Goal: Task Accomplishment & Management: Complete application form

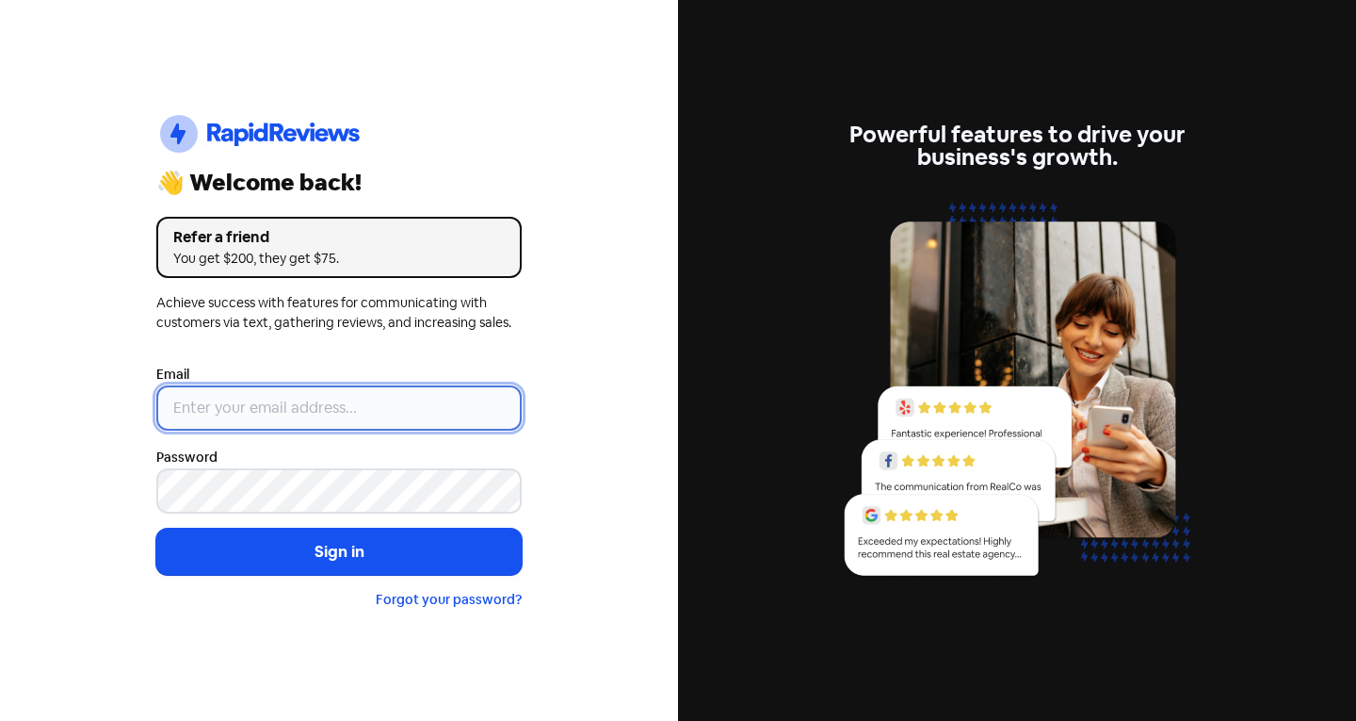
type input "info@theclassicjewellers.com"
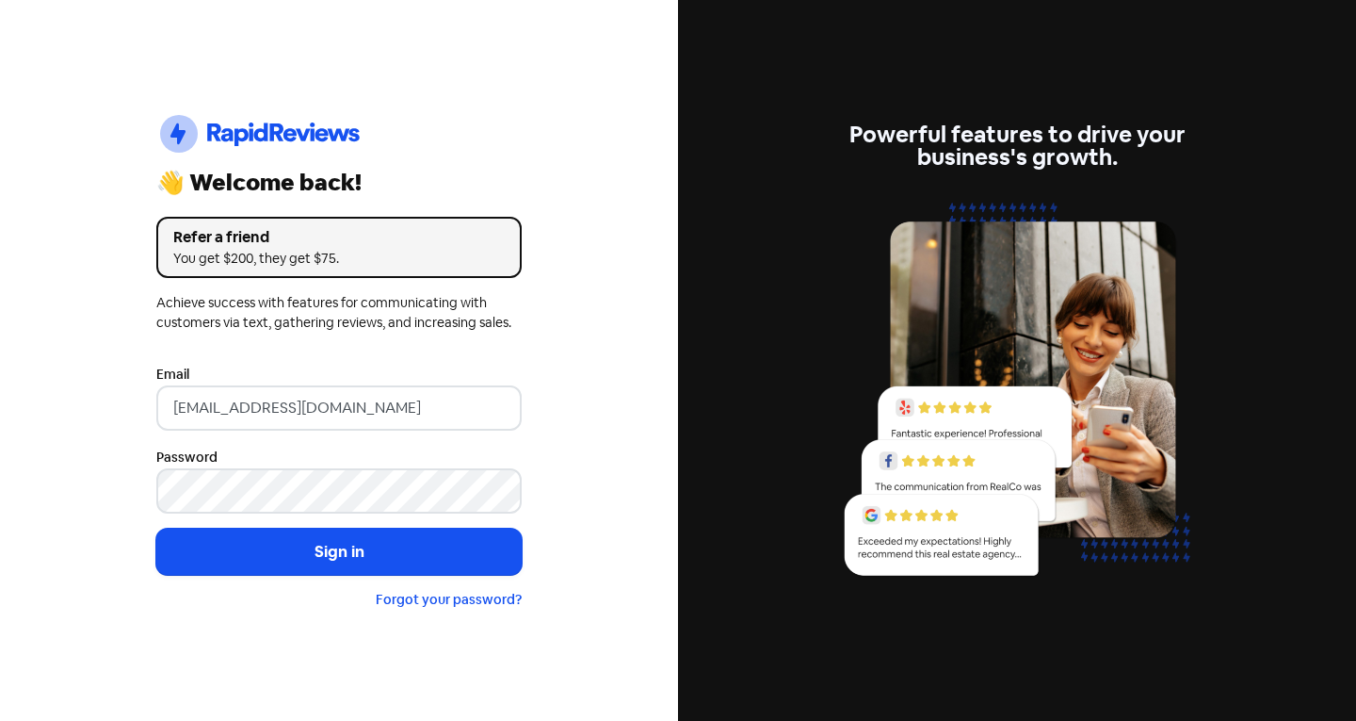
click at [219, 382] on div "Email info@theclassicjewellers.com" at bounding box center [338, 397] width 365 height 68
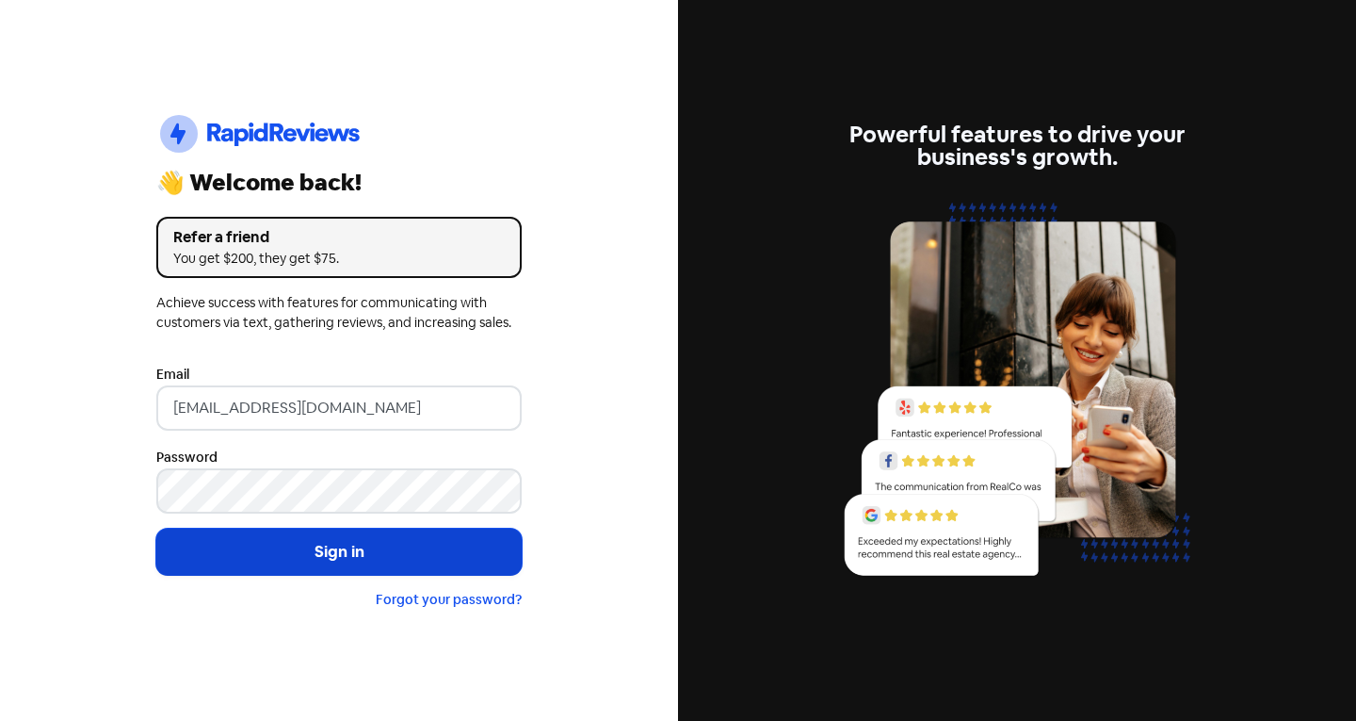
click at [222, 559] on button "Sign in" at bounding box center [338, 551] width 365 height 47
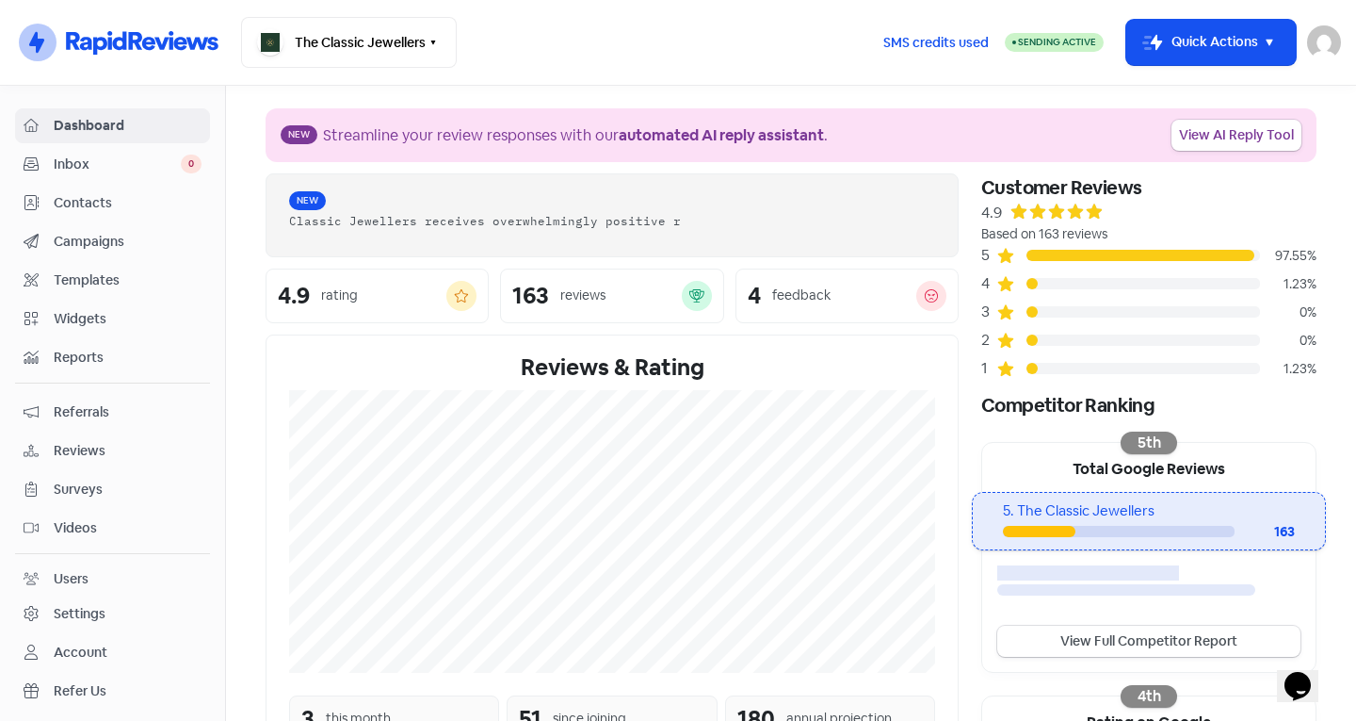
click at [123, 170] on span "Inbox" at bounding box center [117, 164] width 127 height 20
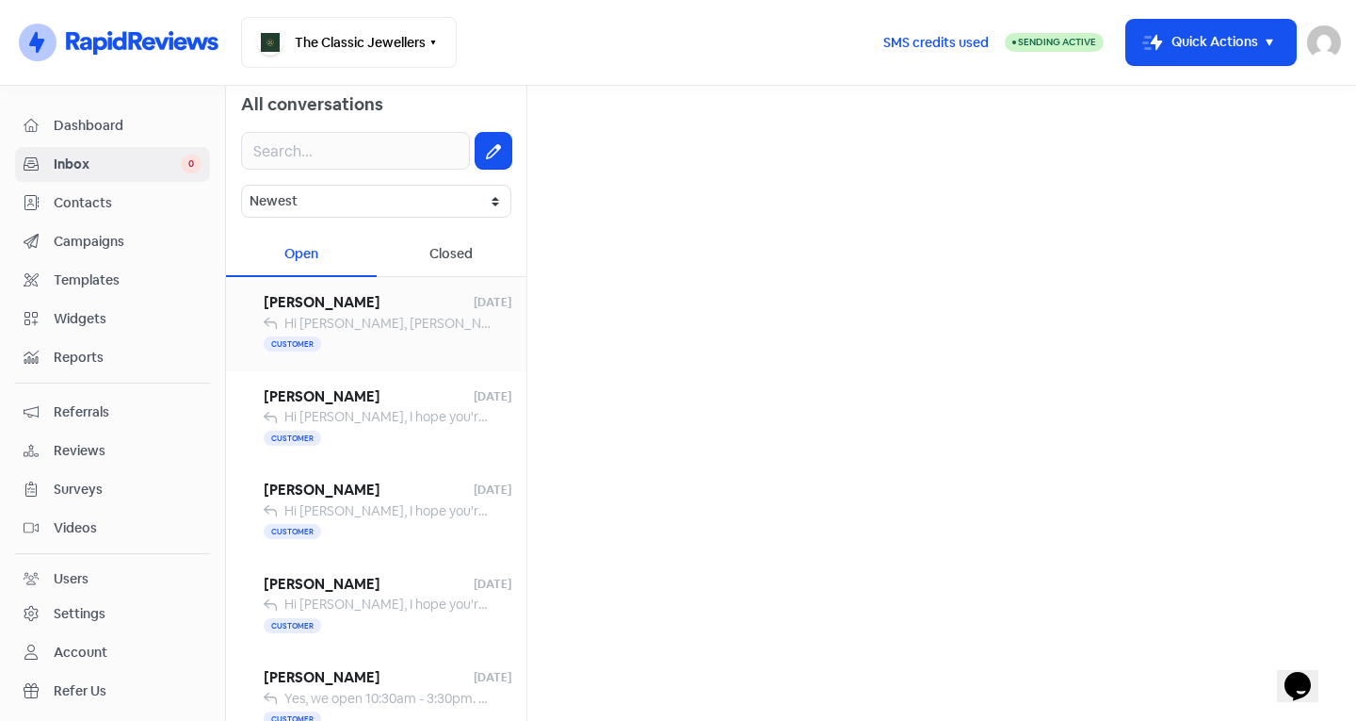
scroll to position [8, 0]
click at [80, 210] on span "Contacts" at bounding box center [128, 203] width 148 height 20
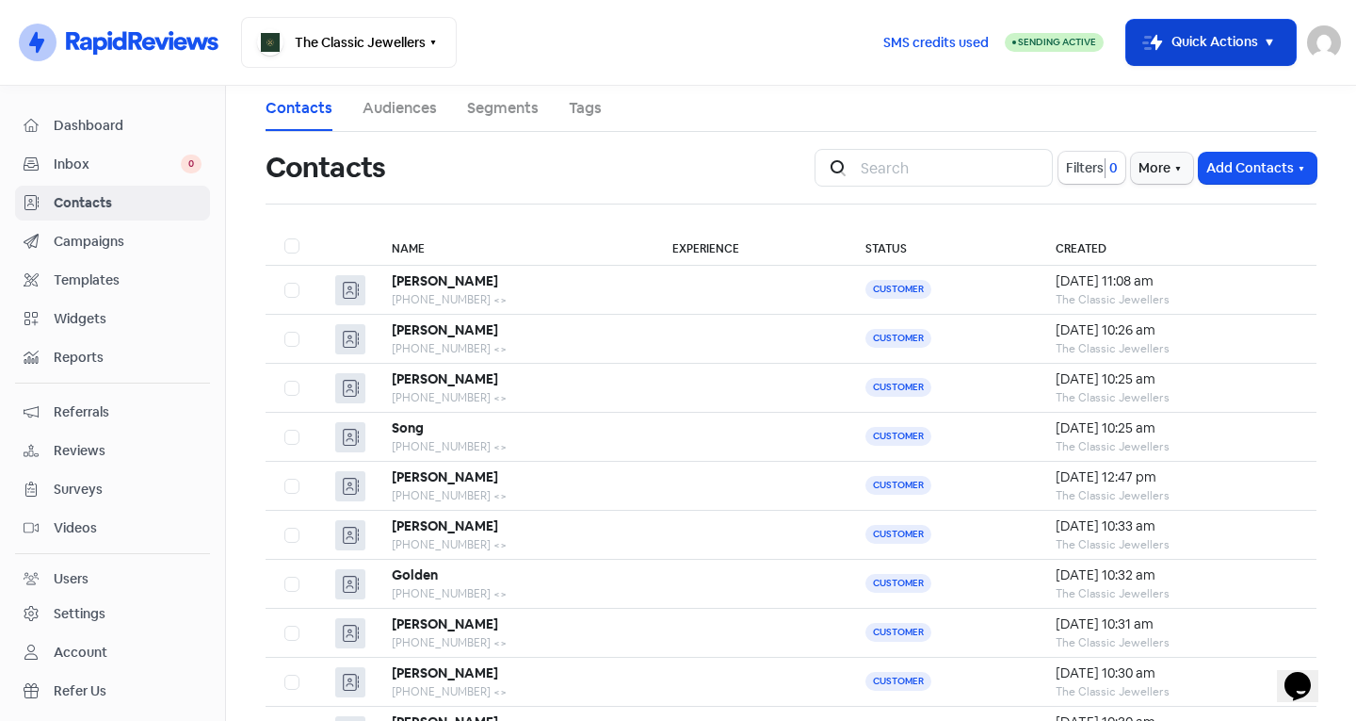
click at [1204, 34] on button "Icon For Thunder-move Quick Actions" at bounding box center [1211, 42] width 170 height 45
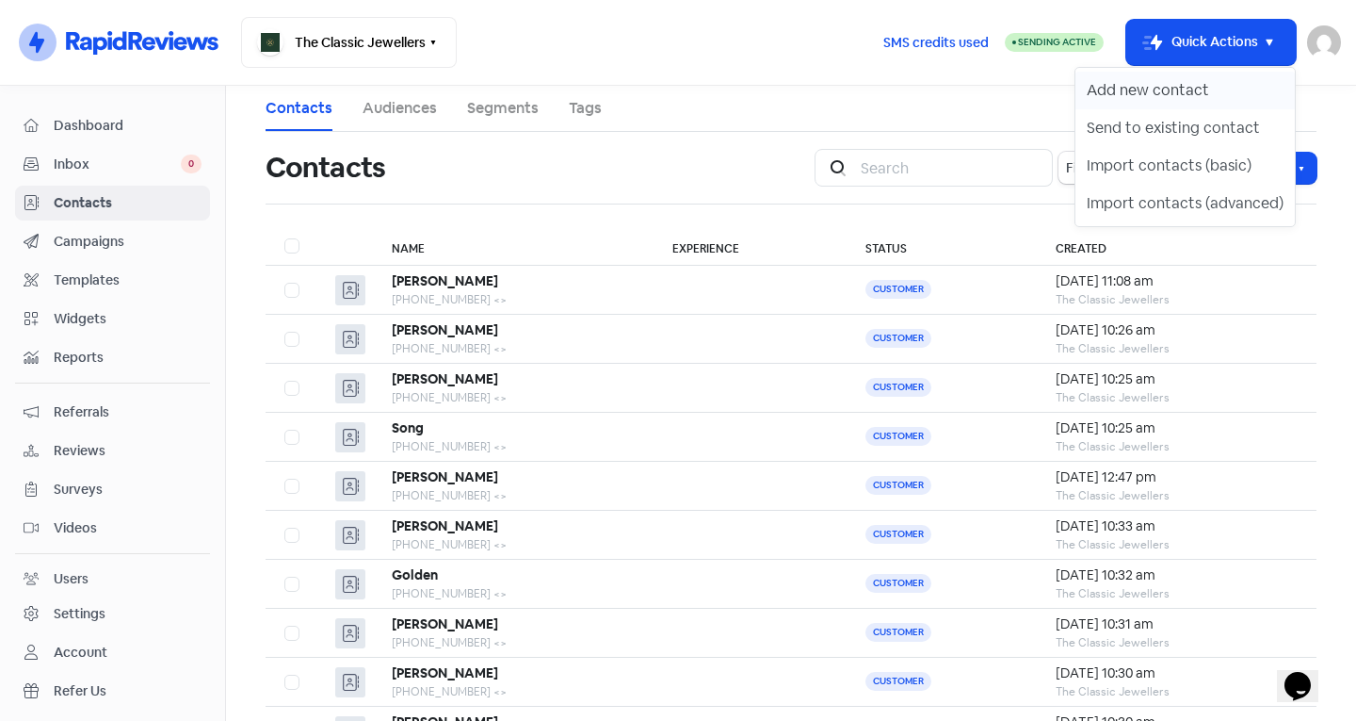
click at [1134, 97] on button "Add new contact" at bounding box center [1185, 91] width 219 height 38
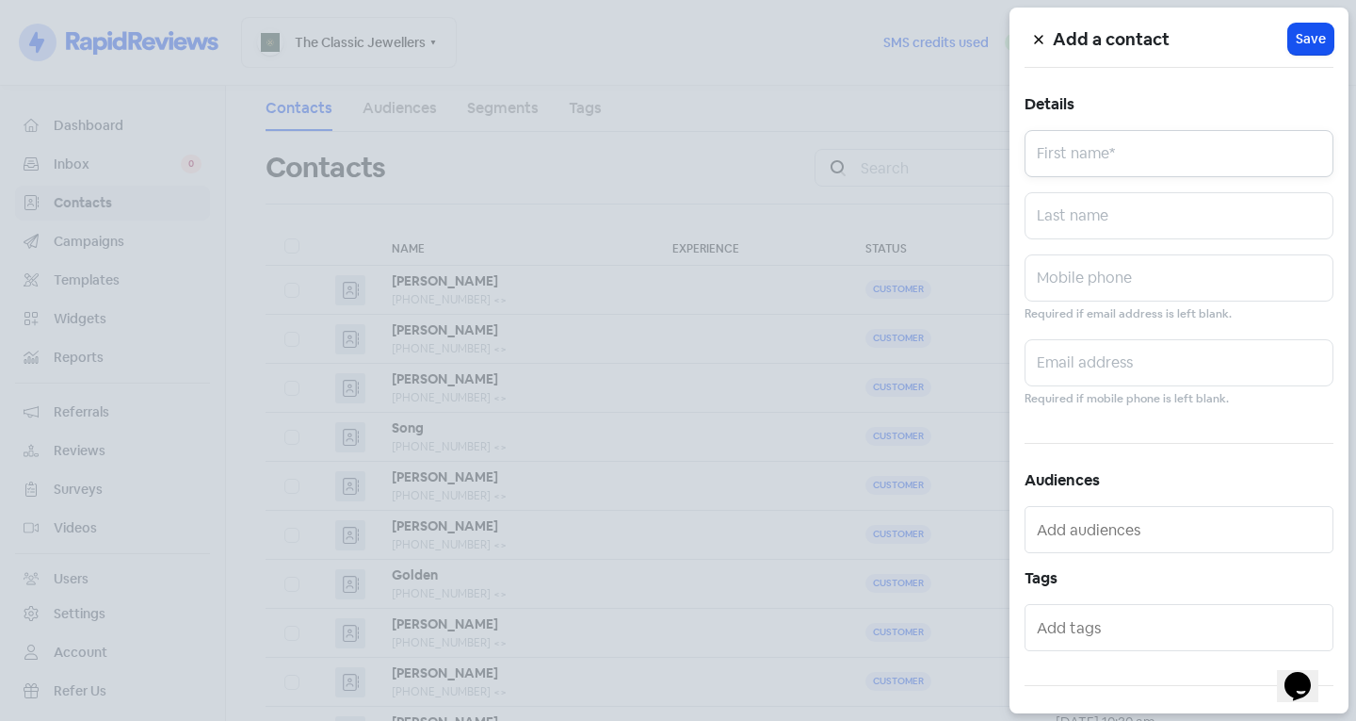
click at [1091, 170] on input "text" at bounding box center [1179, 153] width 309 height 47
type input "Alicua"
type input "Maecia"
click at [1071, 156] on input "Alicua" at bounding box center [1179, 149] width 309 height 47
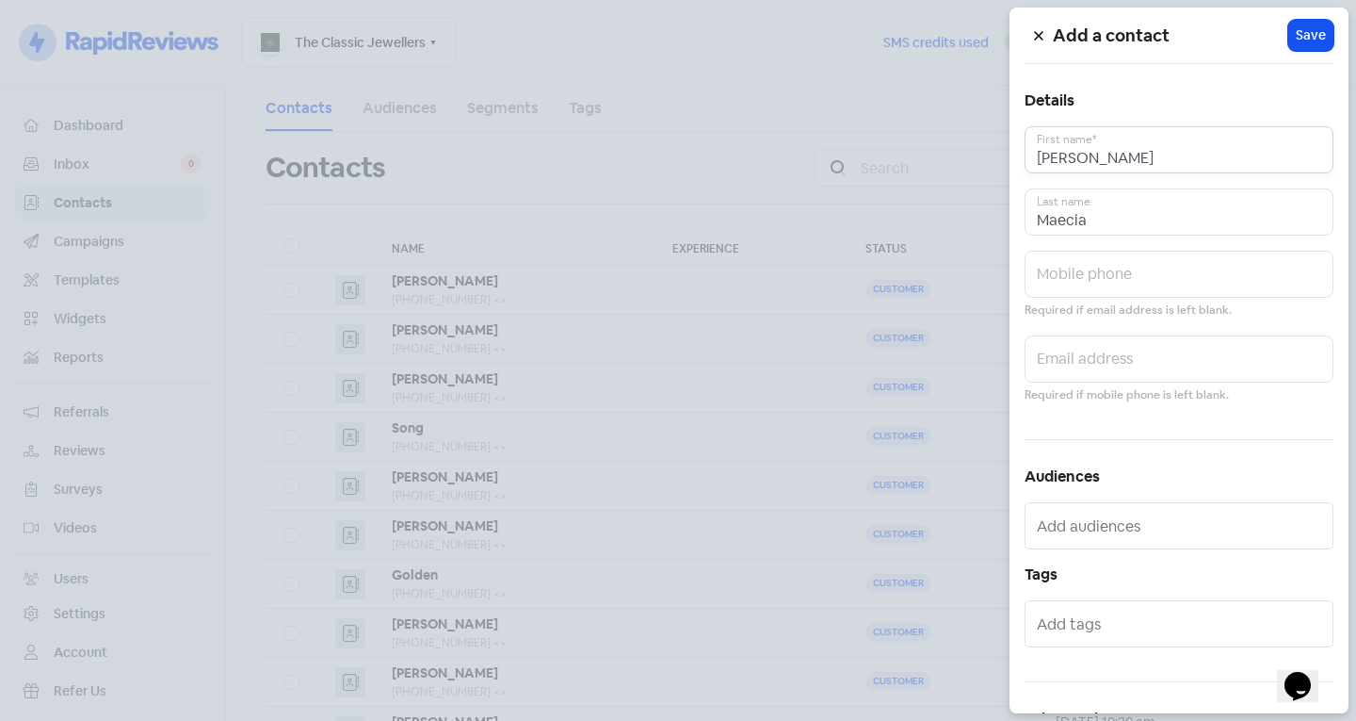
type input "Alicia"
click at [1060, 207] on input "Maecia" at bounding box center [1179, 211] width 309 height 47
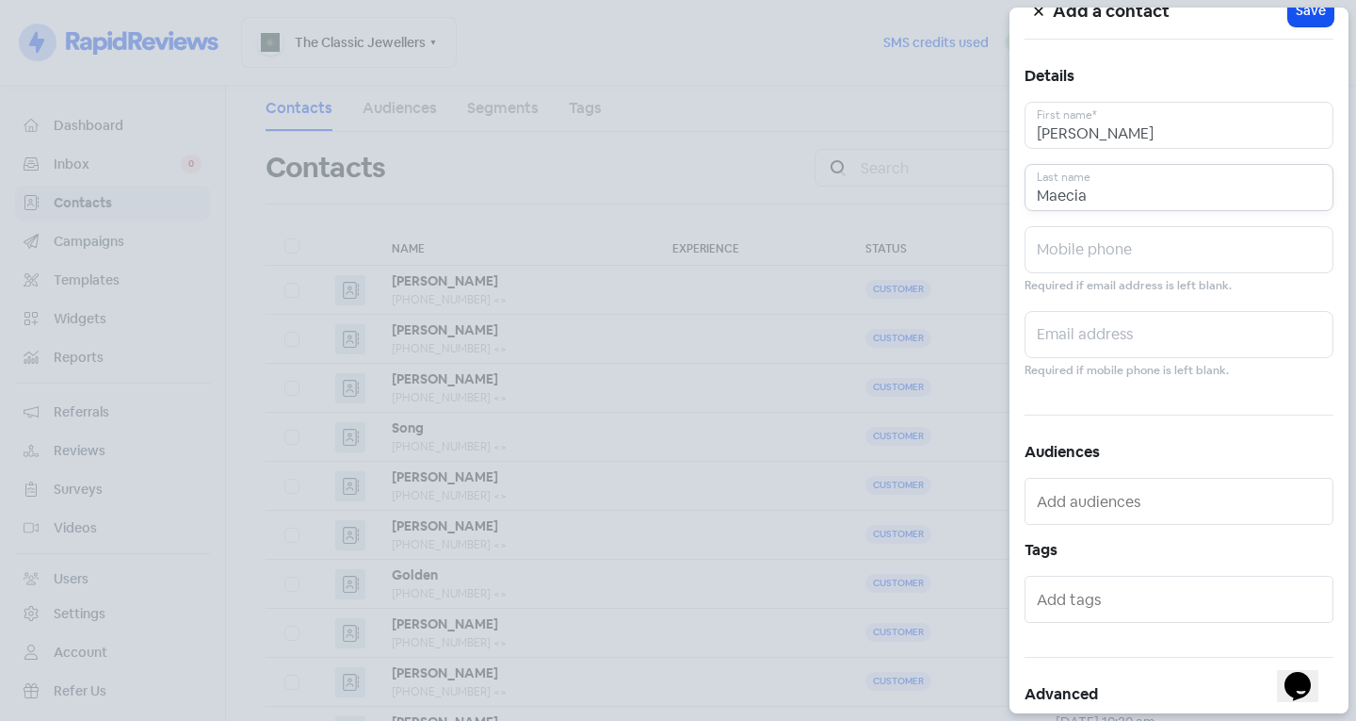
scroll to position [30, 0]
click at [1044, 237] on input "text" at bounding box center [1179, 247] width 309 height 47
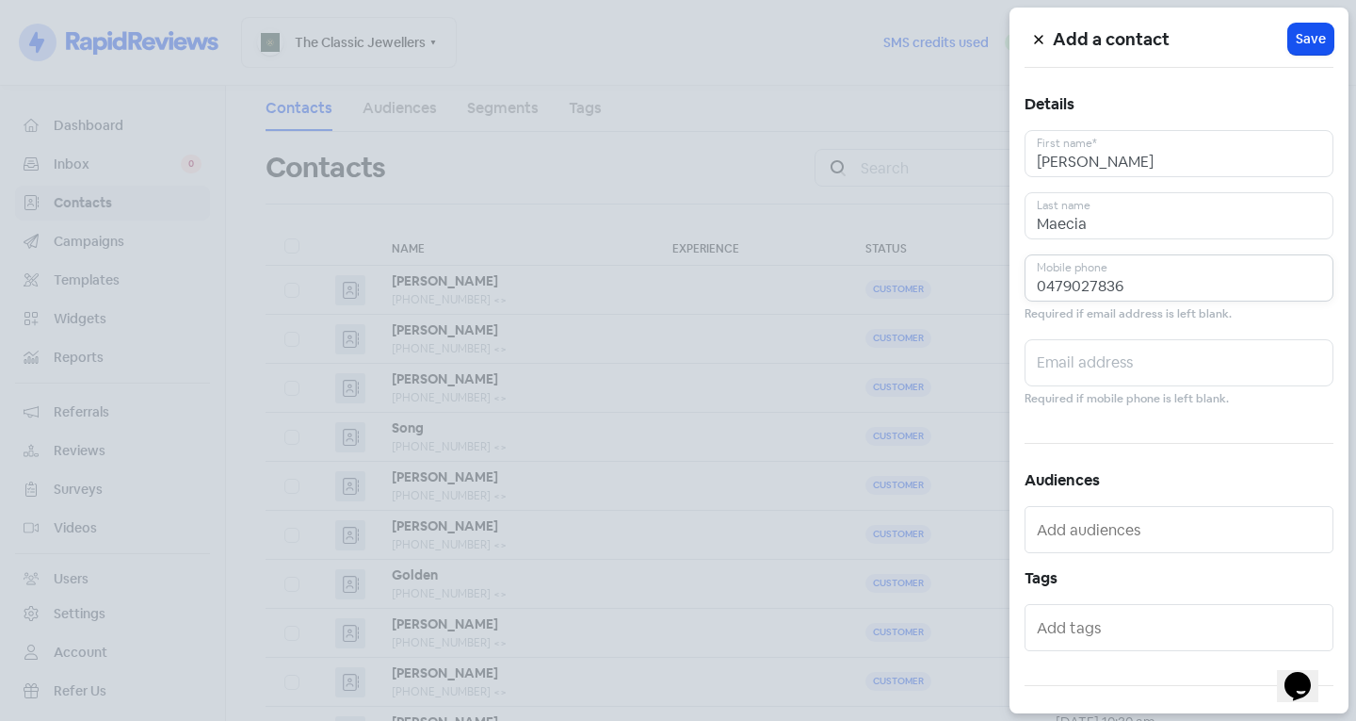
scroll to position [104, 0]
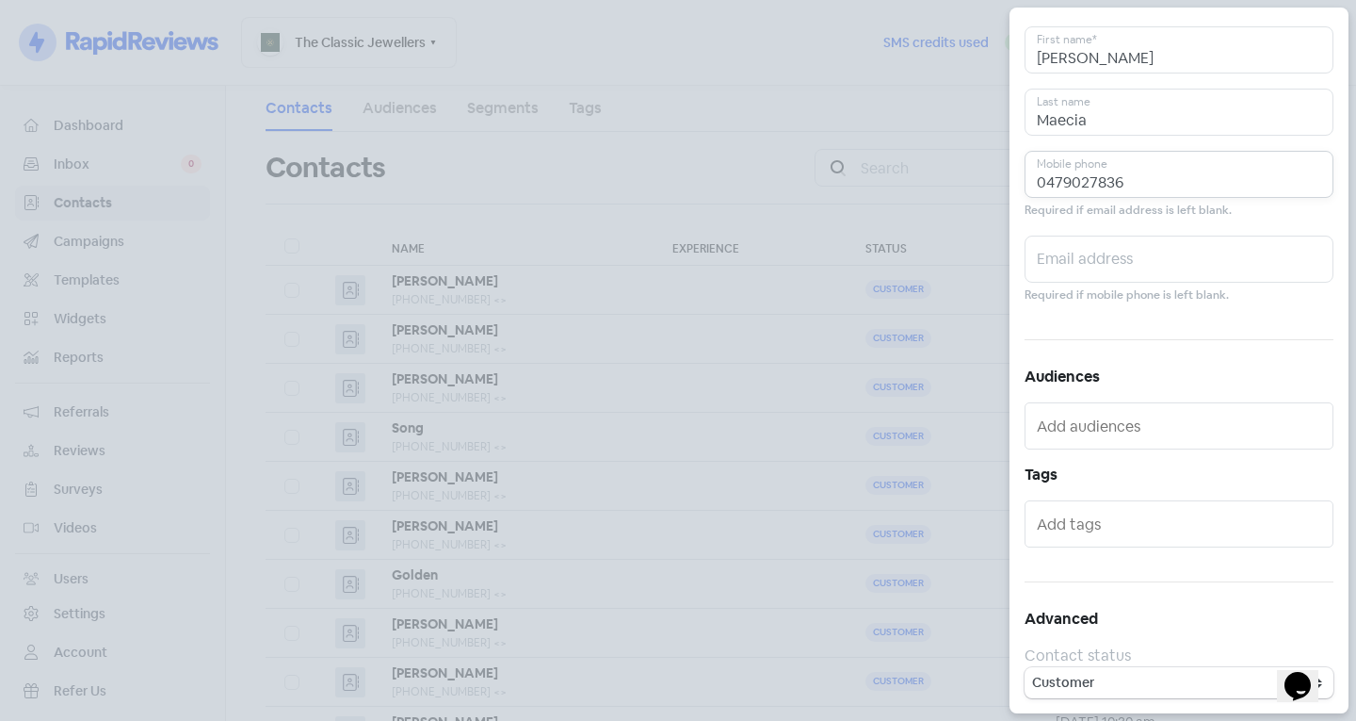
type input "0479027836"
click at [1066, 122] on input "Maecia" at bounding box center [1179, 112] width 309 height 47
type input "Marcia"
click at [1077, 529] on input "text" at bounding box center [1181, 524] width 288 height 30
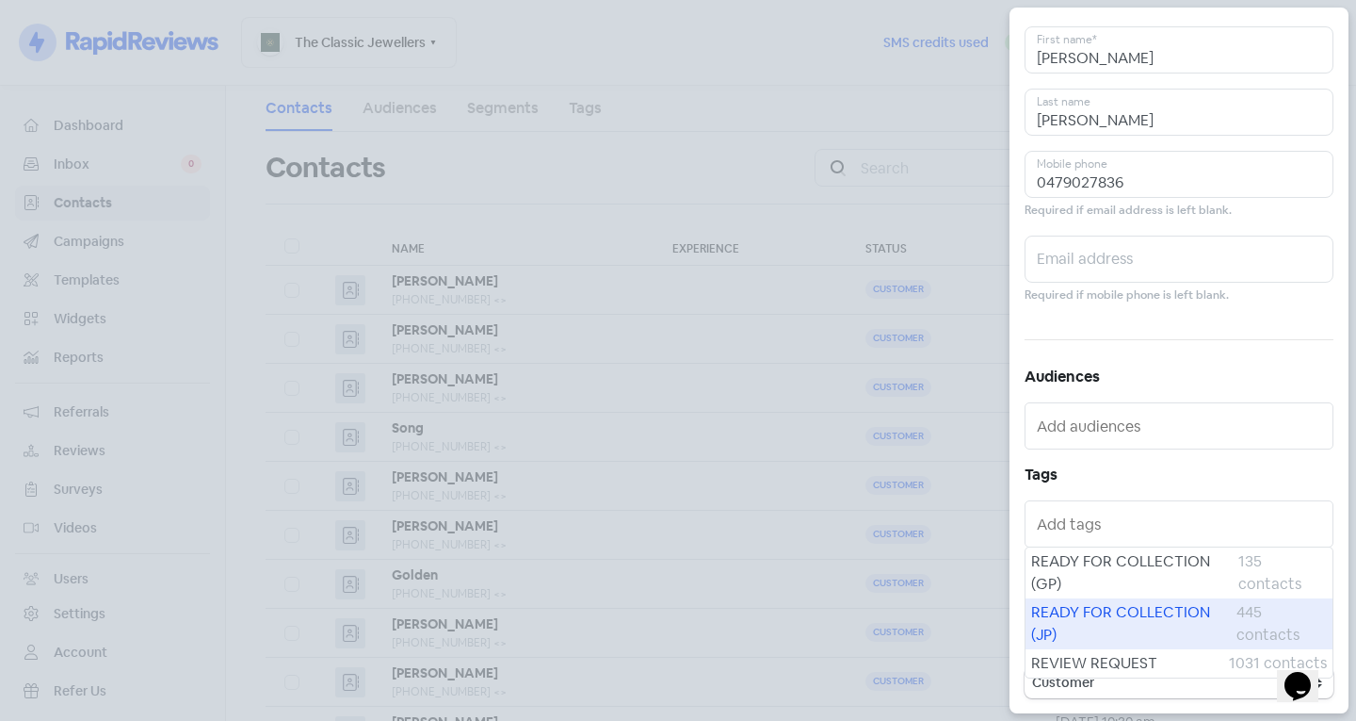
click at [1069, 603] on span "READY FOR COLLECTION (JP)" at bounding box center [1133, 623] width 205 height 45
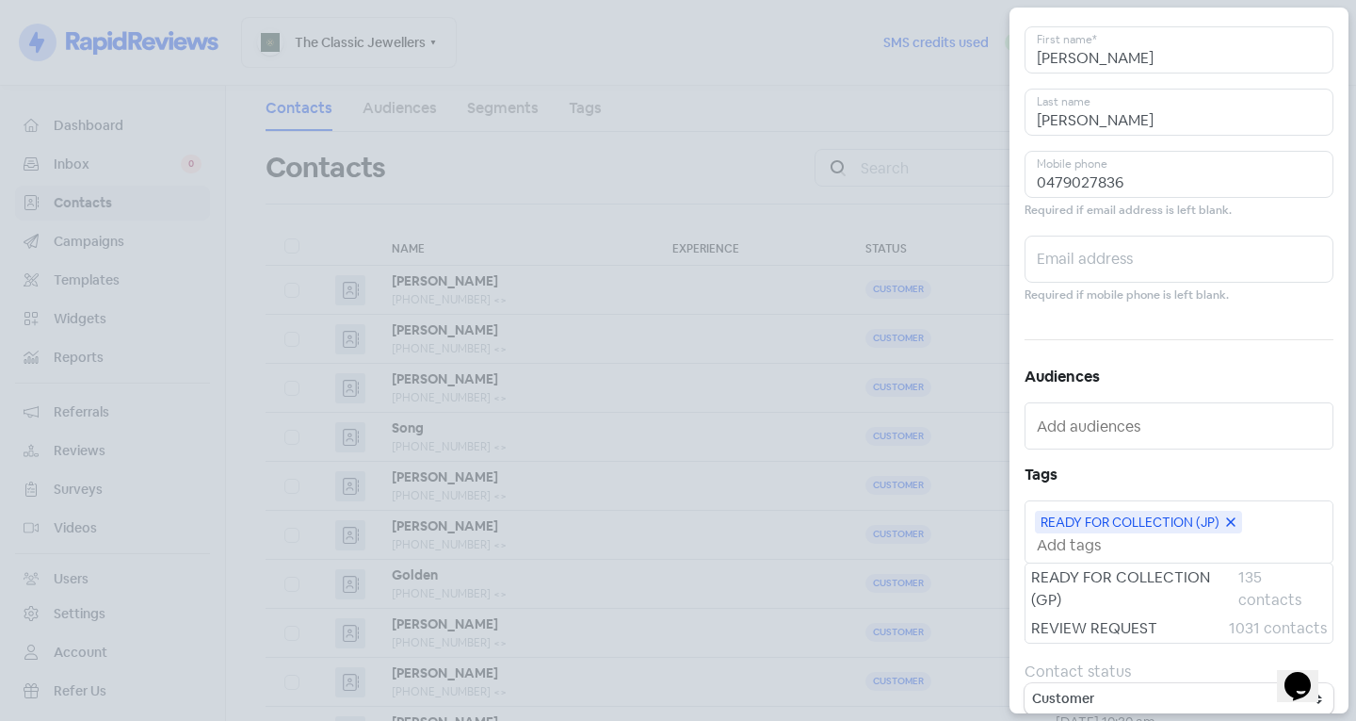
click at [1100, 544] on input "text" at bounding box center [1181, 545] width 288 height 20
click at [1102, 631] on span "REVIEW REQUEST" at bounding box center [1130, 628] width 198 height 23
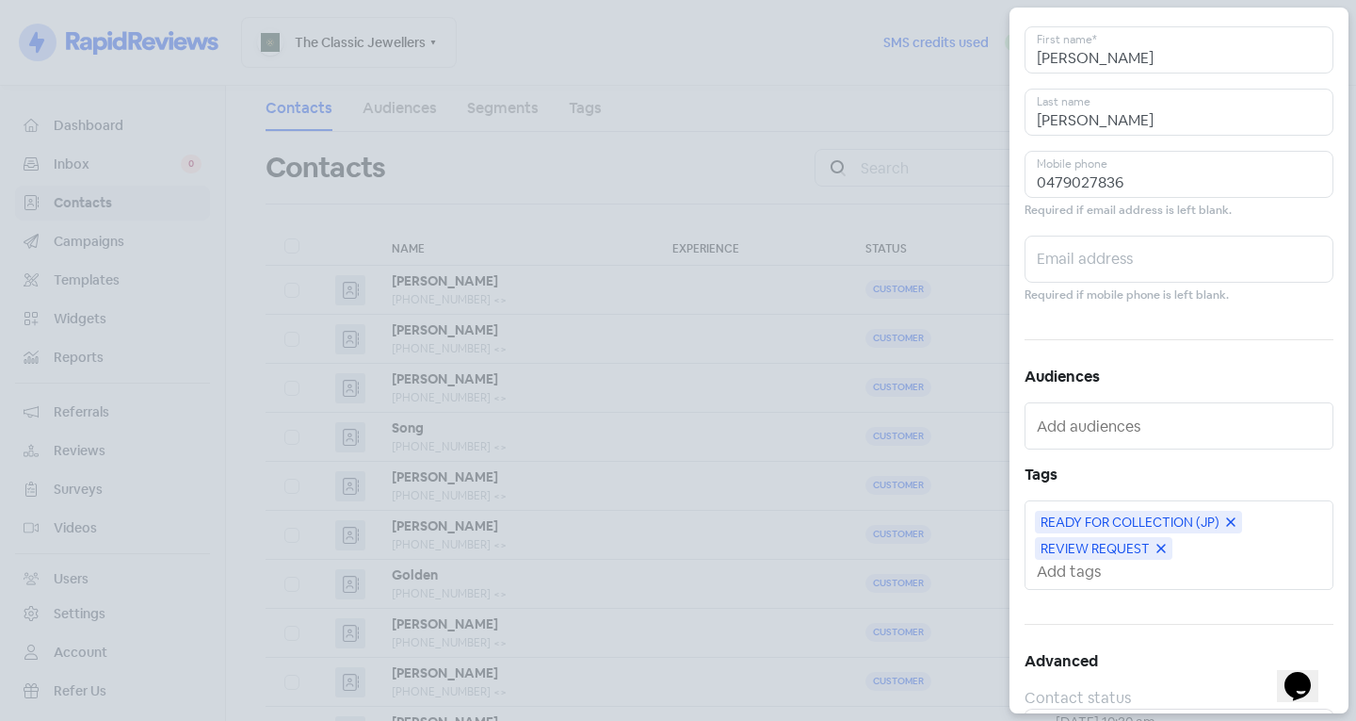
scroll to position [0, 0]
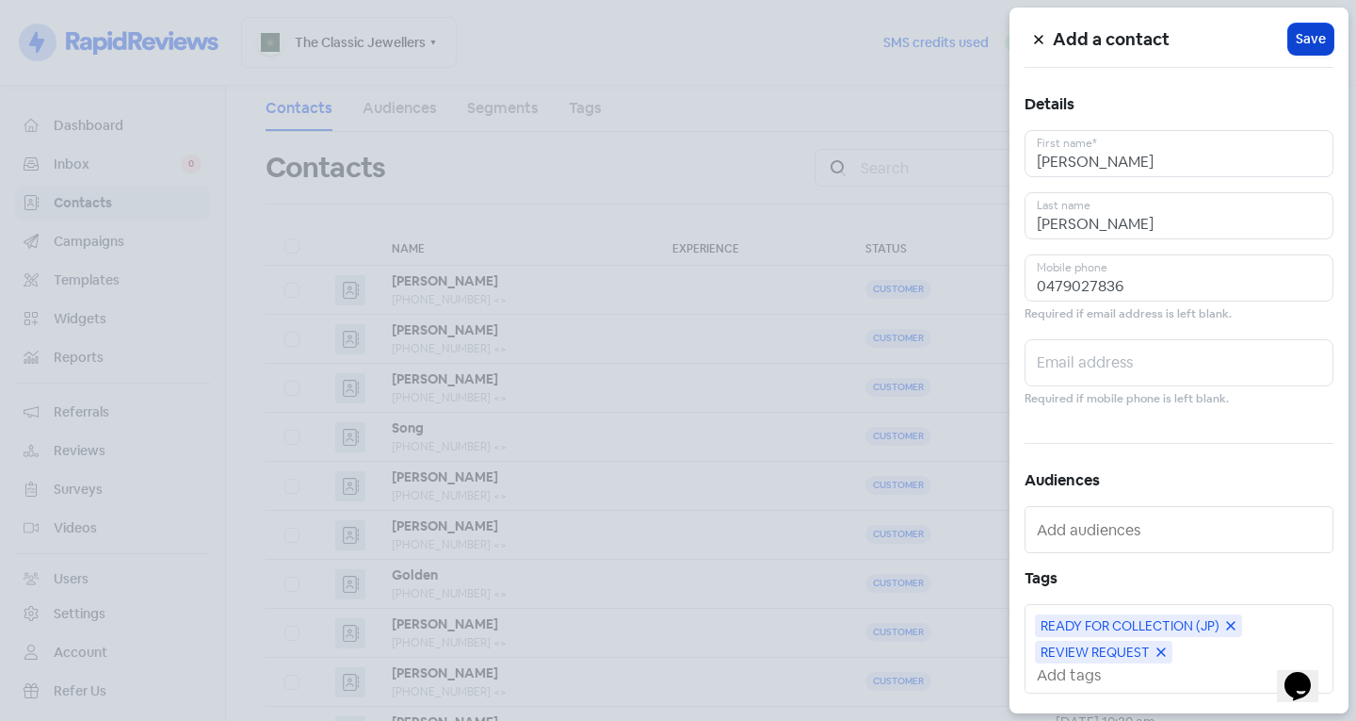
click at [1312, 48] on span "Save" at bounding box center [1311, 39] width 30 height 20
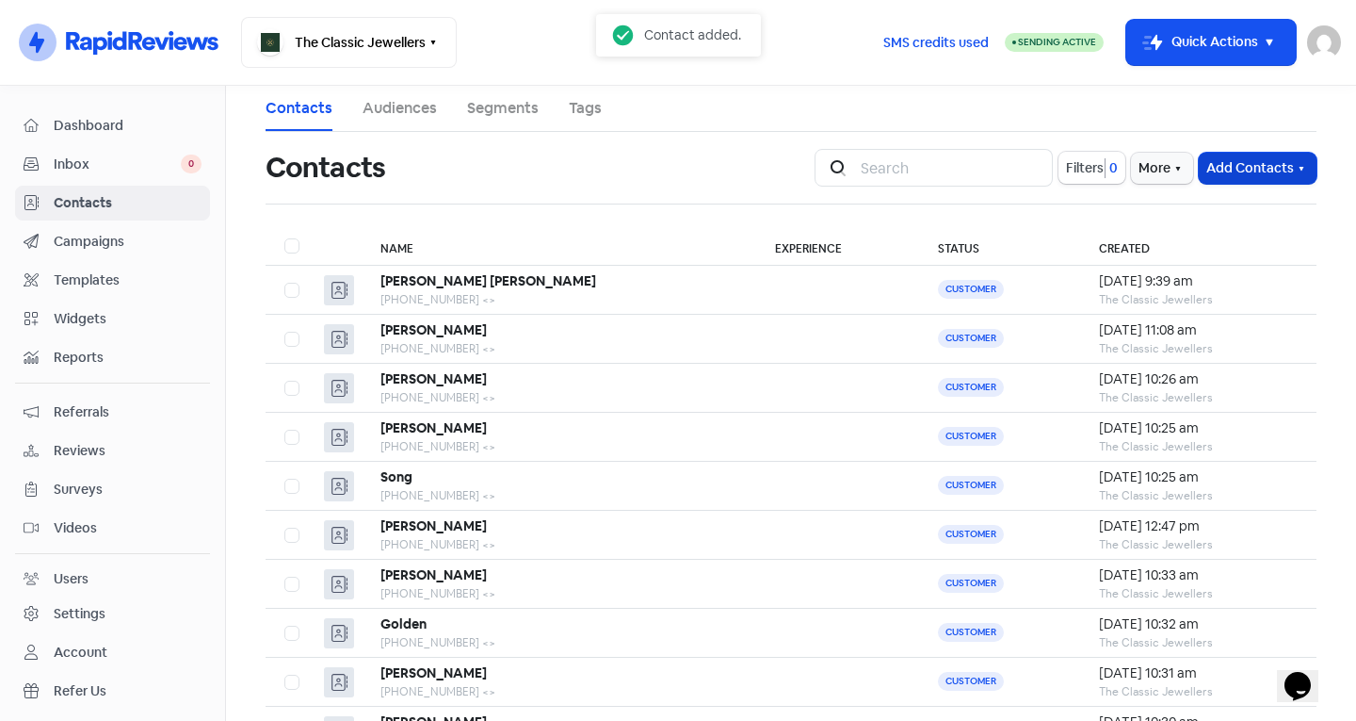
click at [1245, 156] on button "Add Contacts" at bounding box center [1258, 168] width 118 height 31
click at [1185, 217] on button "Add a contact" at bounding box center [1205, 209] width 219 height 38
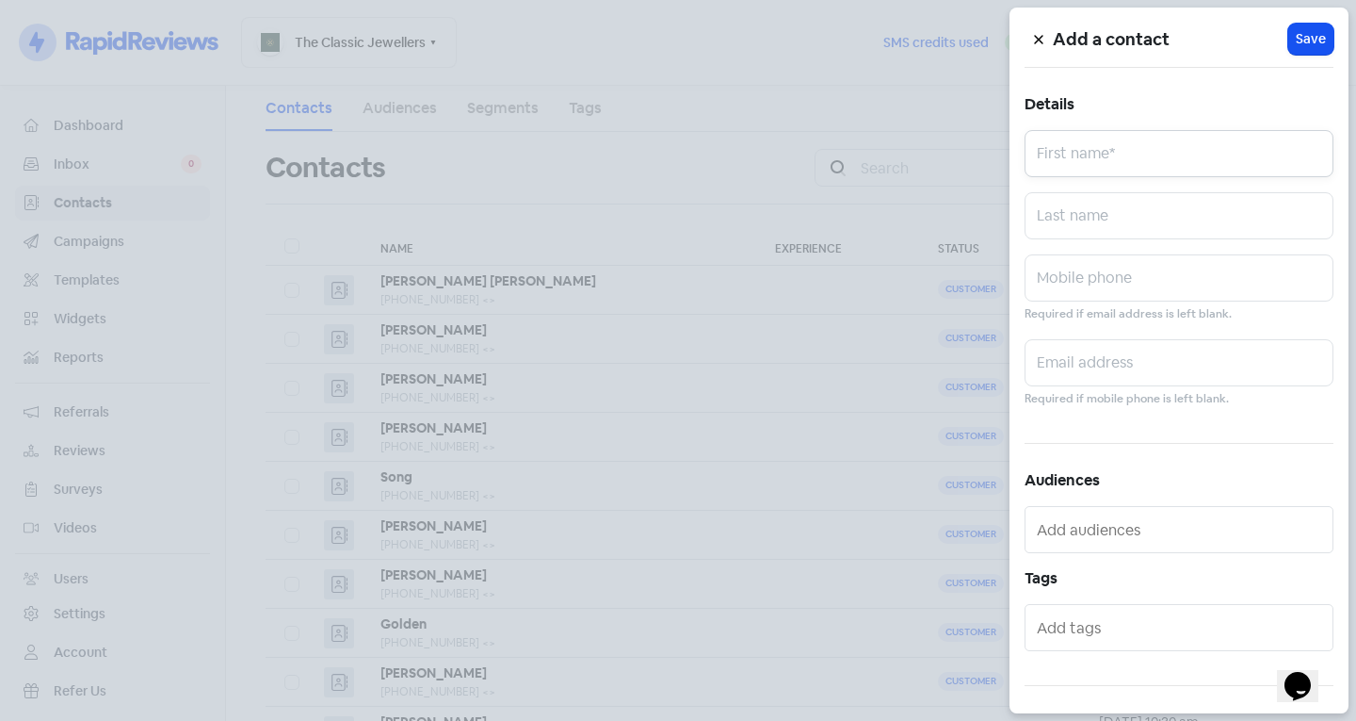
click at [1194, 144] on input "text" at bounding box center [1179, 153] width 309 height 47
type input "David"
type input "p"
type input "Pica"
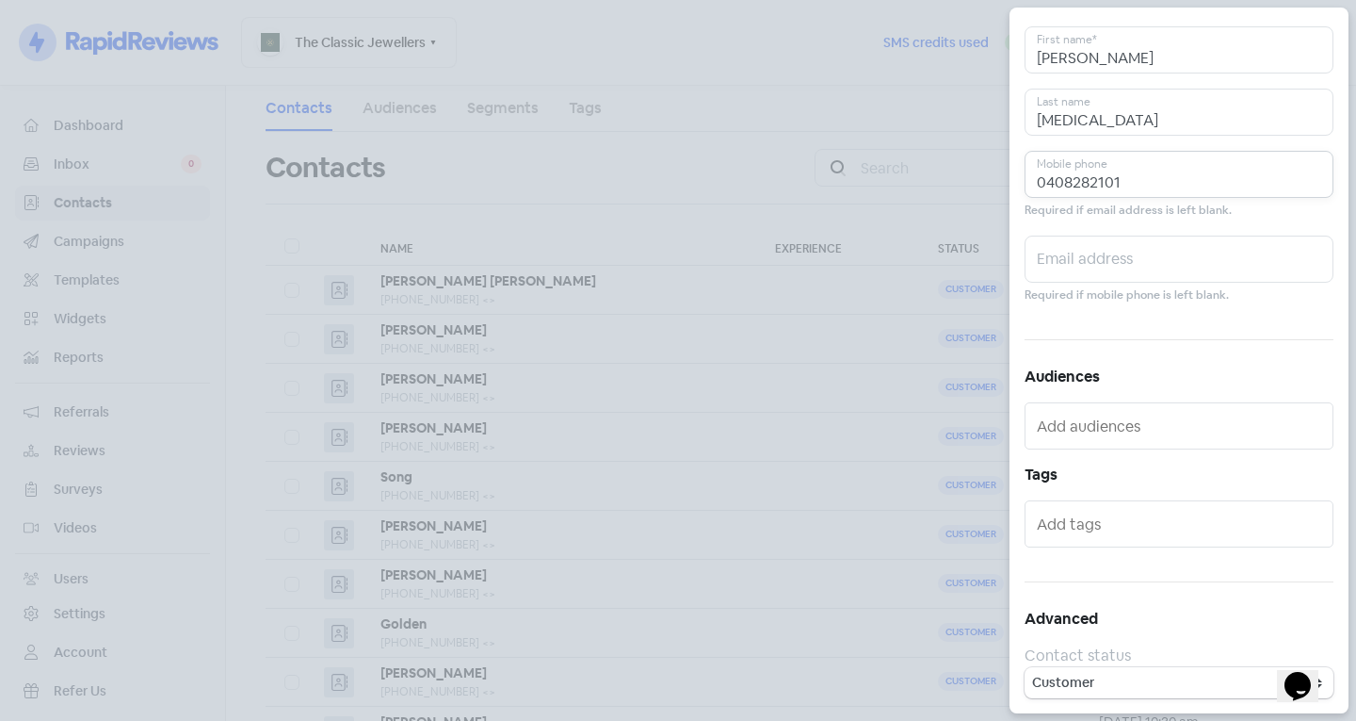
type input "0408282101"
click at [1106, 529] on input "text" at bounding box center [1181, 524] width 288 height 30
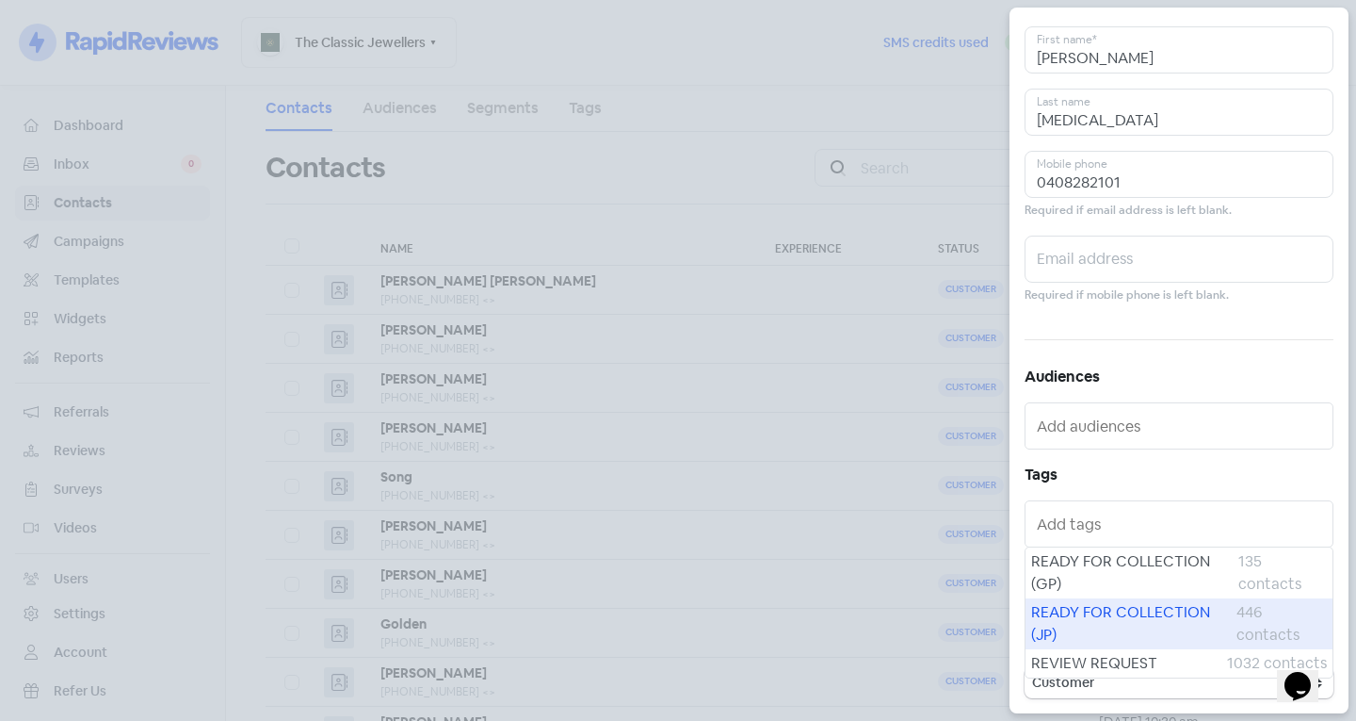
click at [1078, 619] on span "READY FOR COLLECTION (JP)" at bounding box center [1133, 623] width 205 height 45
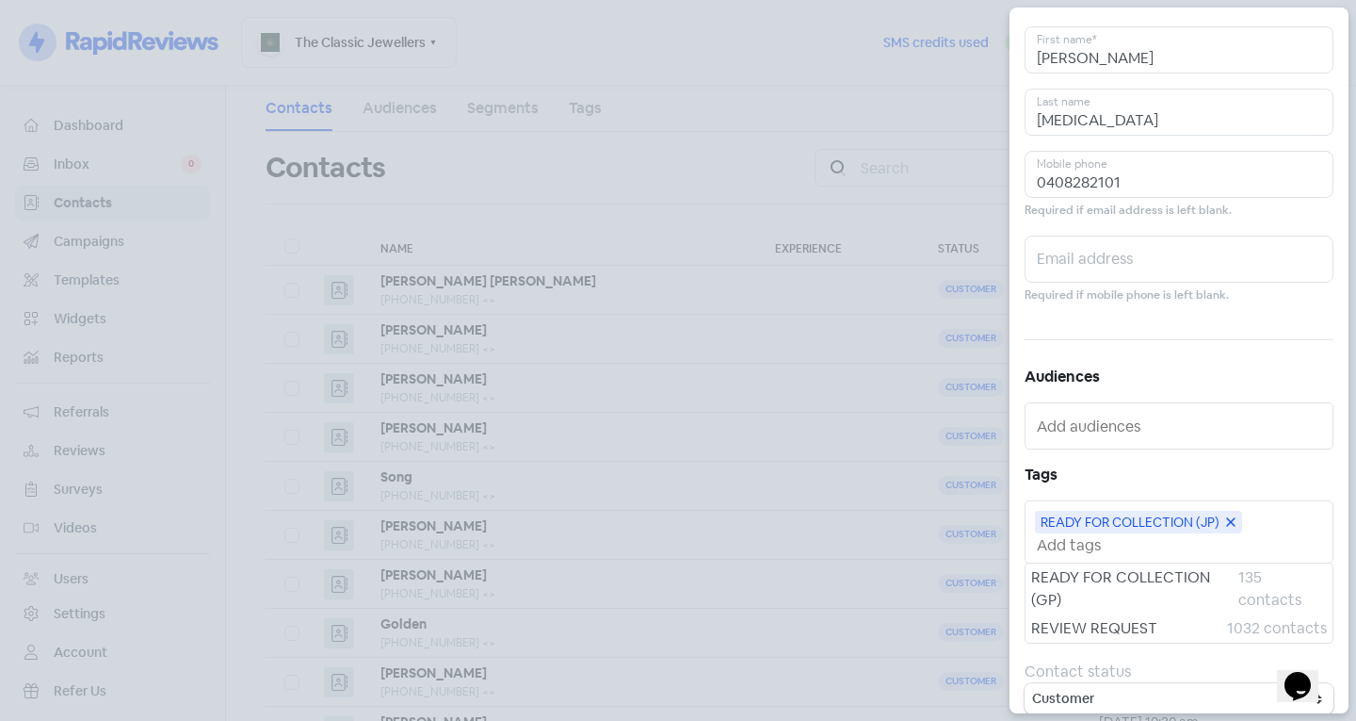
click at [1084, 543] on input "text" at bounding box center [1181, 545] width 288 height 20
click at [1069, 620] on span "REVIEW REQUEST" at bounding box center [1129, 628] width 196 height 23
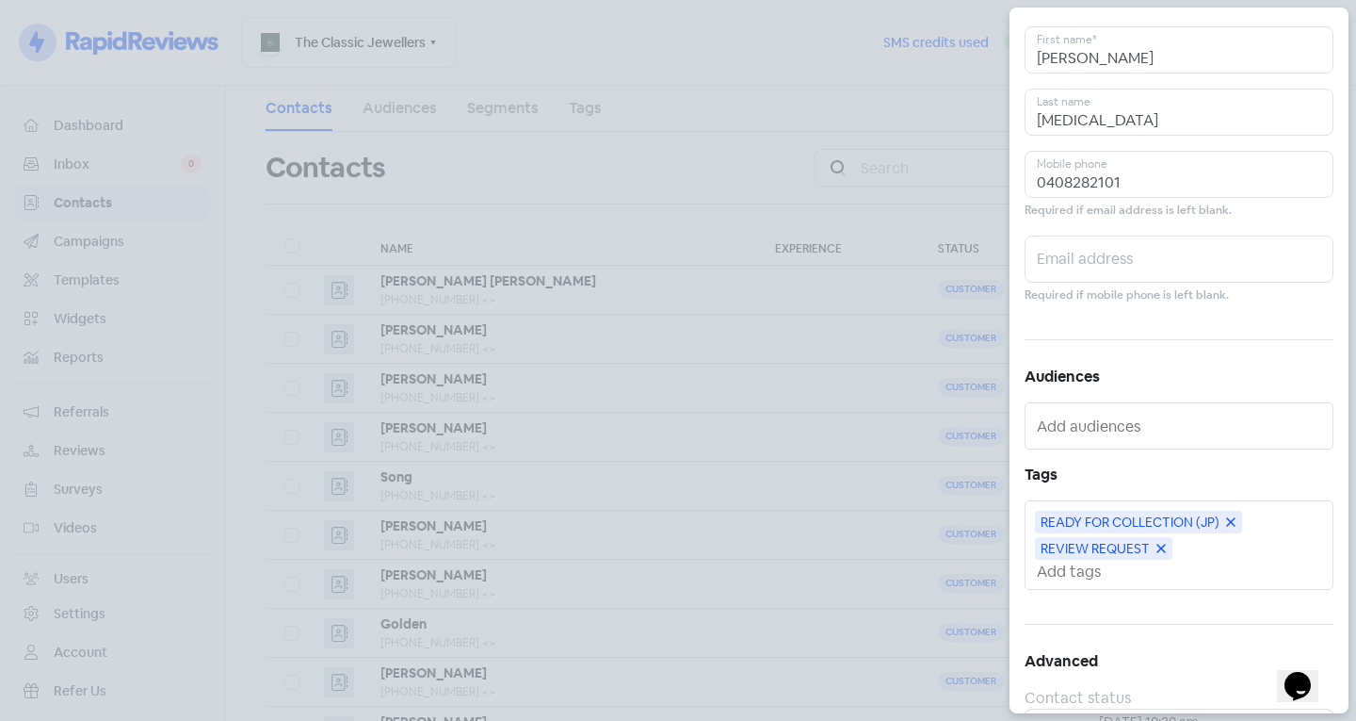
scroll to position [0, 0]
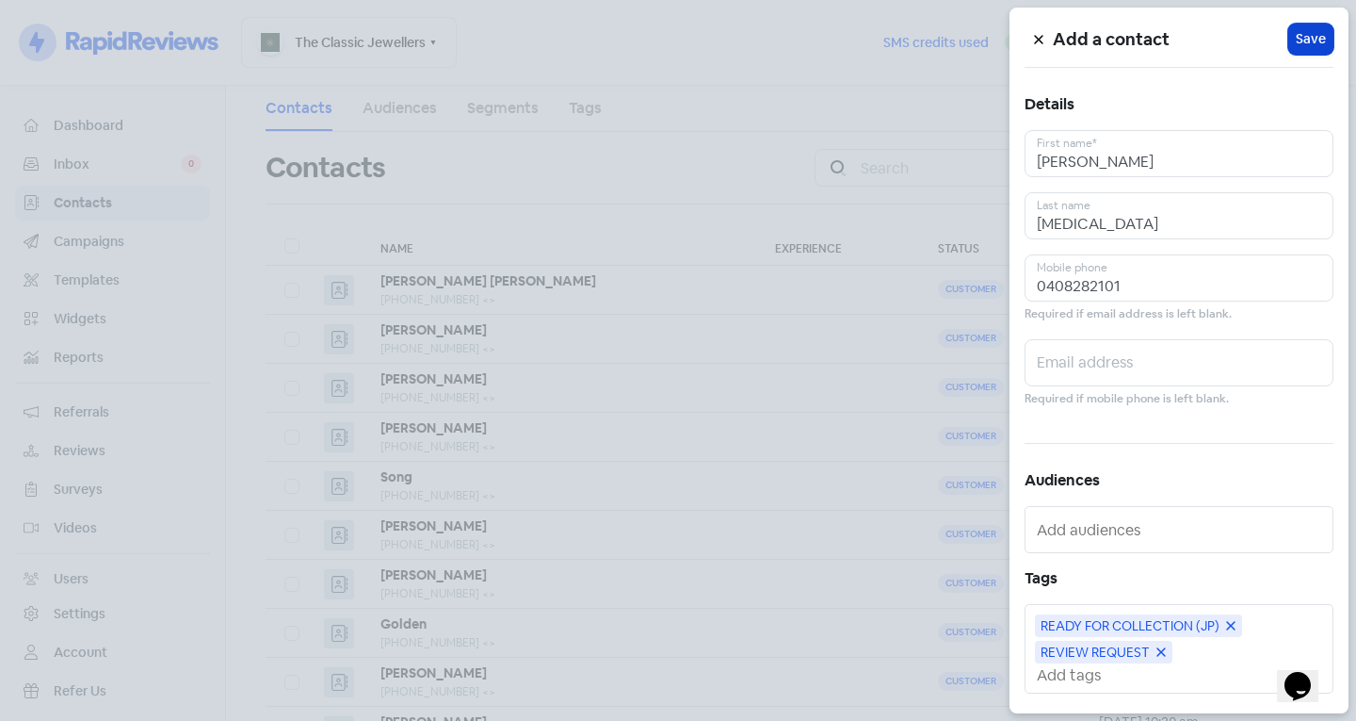
click at [1296, 42] on span "Save" at bounding box center [1311, 39] width 30 height 20
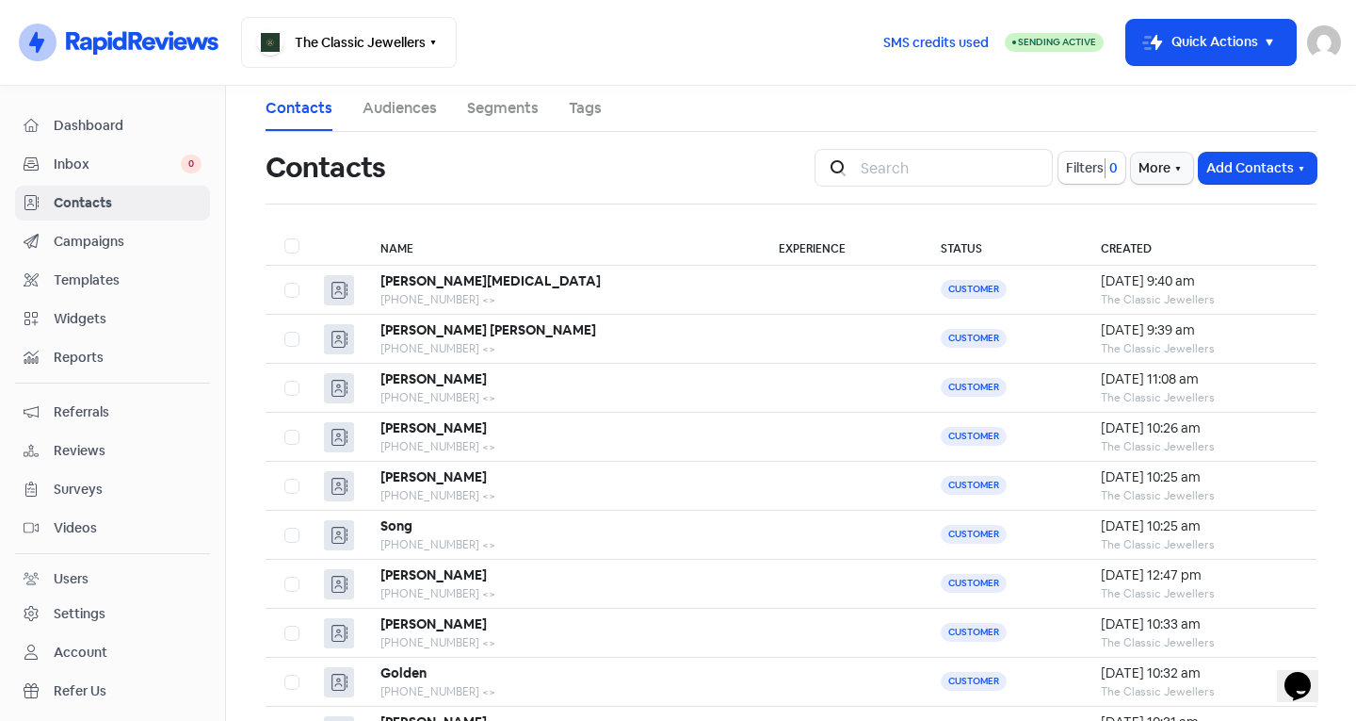
click at [105, 154] on div "Inbox 0" at bounding box center [113, 165] width 178 height 22
